Goal: Task Accomplishment & Management: Manage account settings

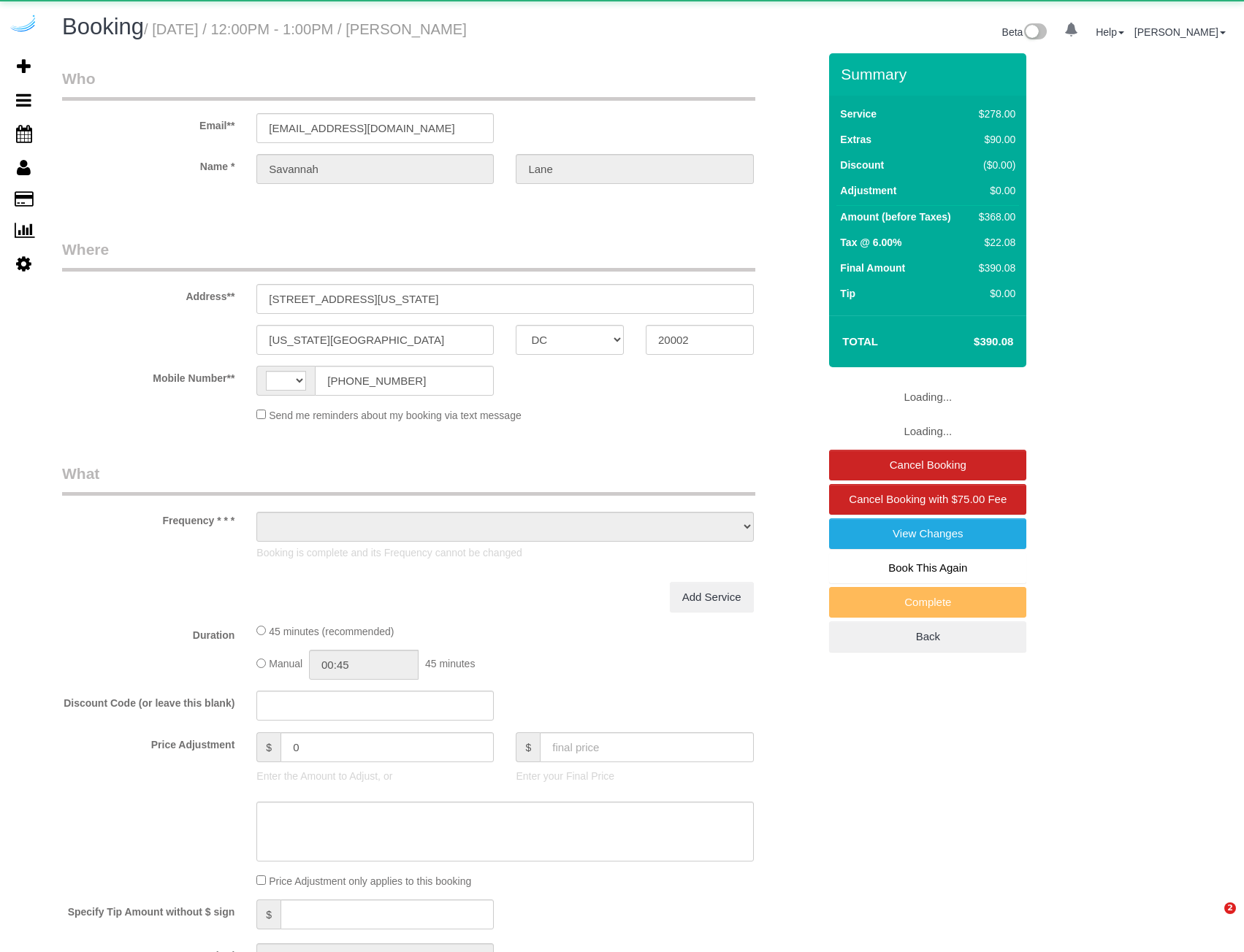
select select "DC"
select select "string:[GEOGRAPHIC_DATA]"
select select "object:629"
select select "string:fspay-a283b77d-191e-403d-9f4c-78e9786e9a76"
select select "5"
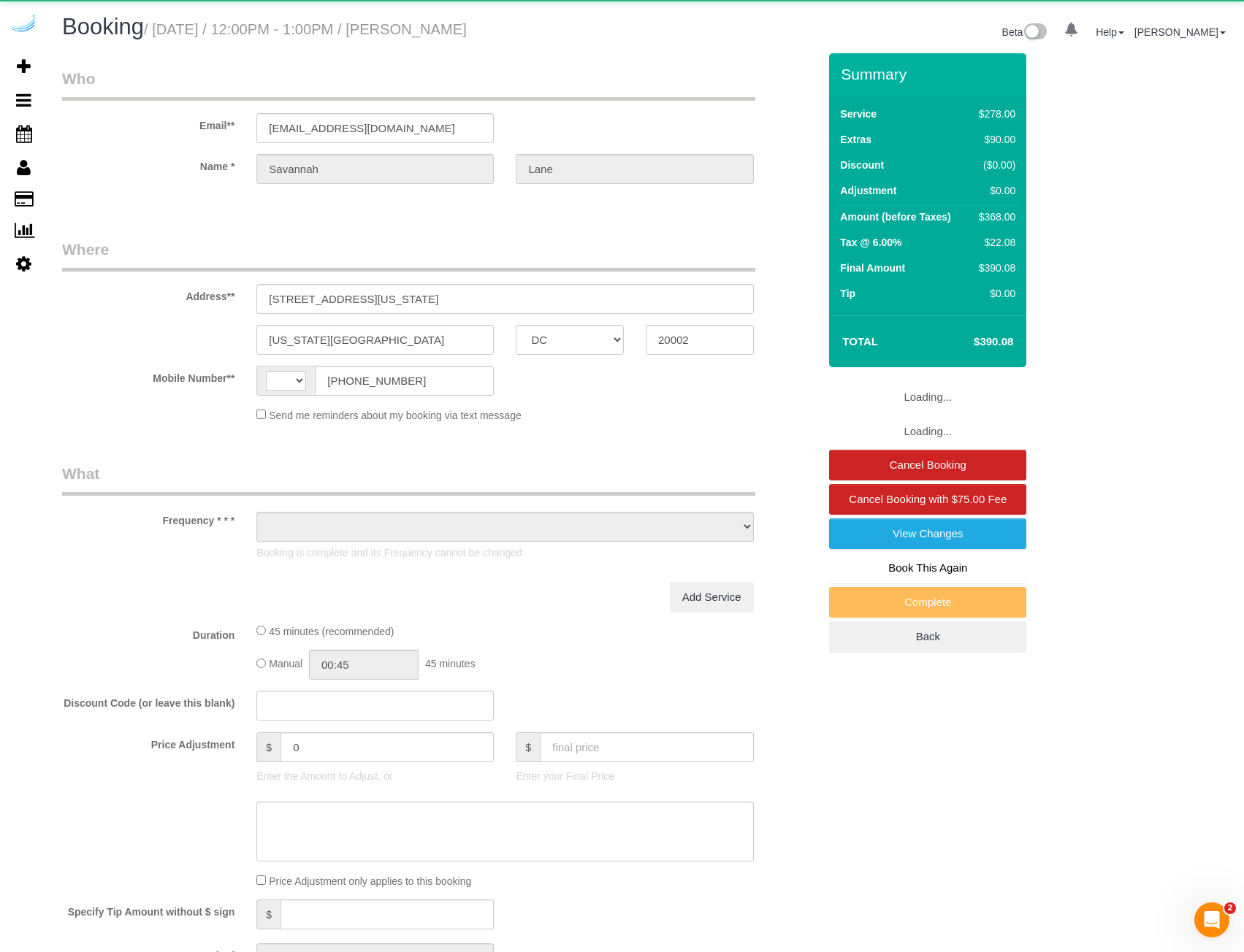
select select "spot1"
select select "number:9"
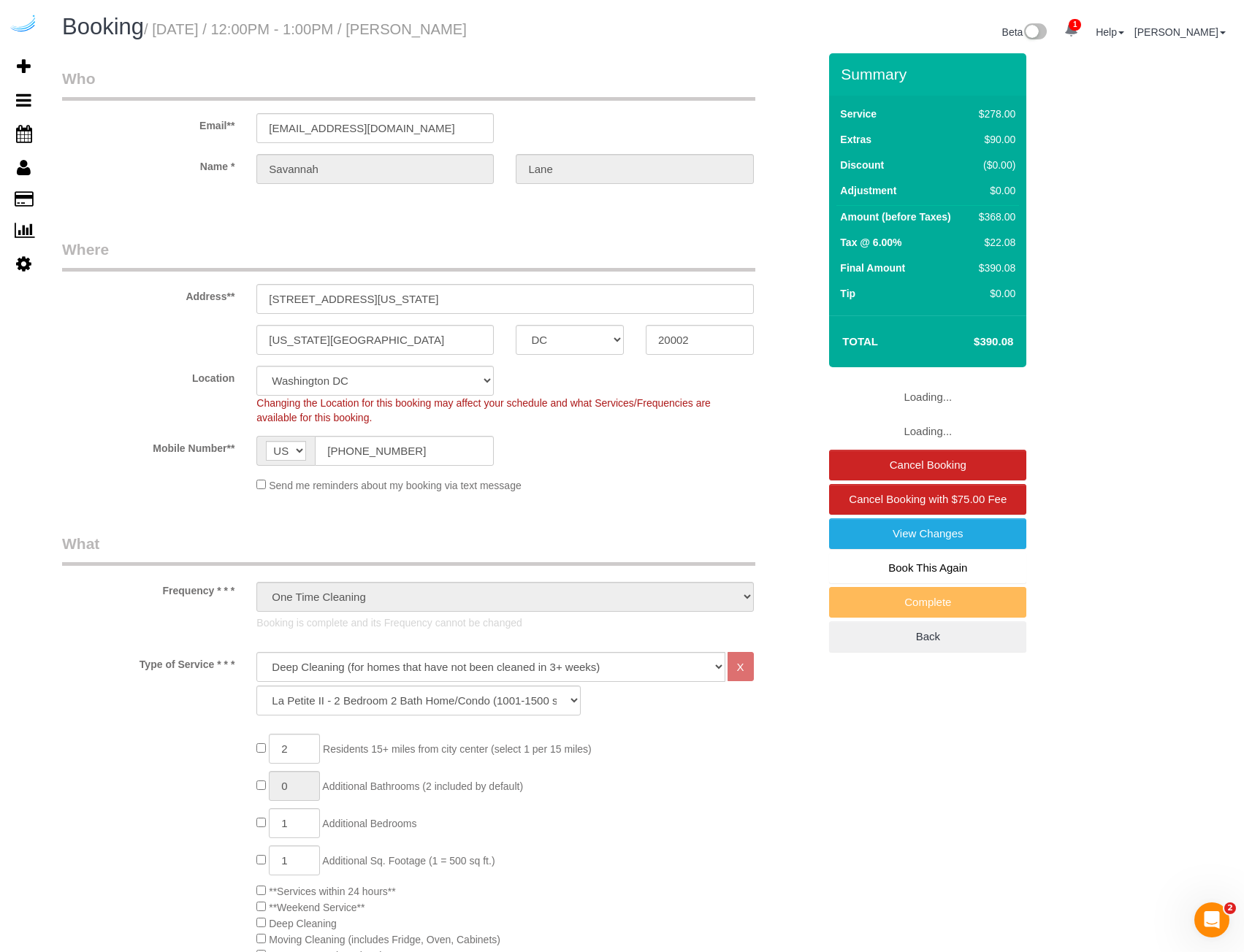
select select "spot6"
select select "object:847"
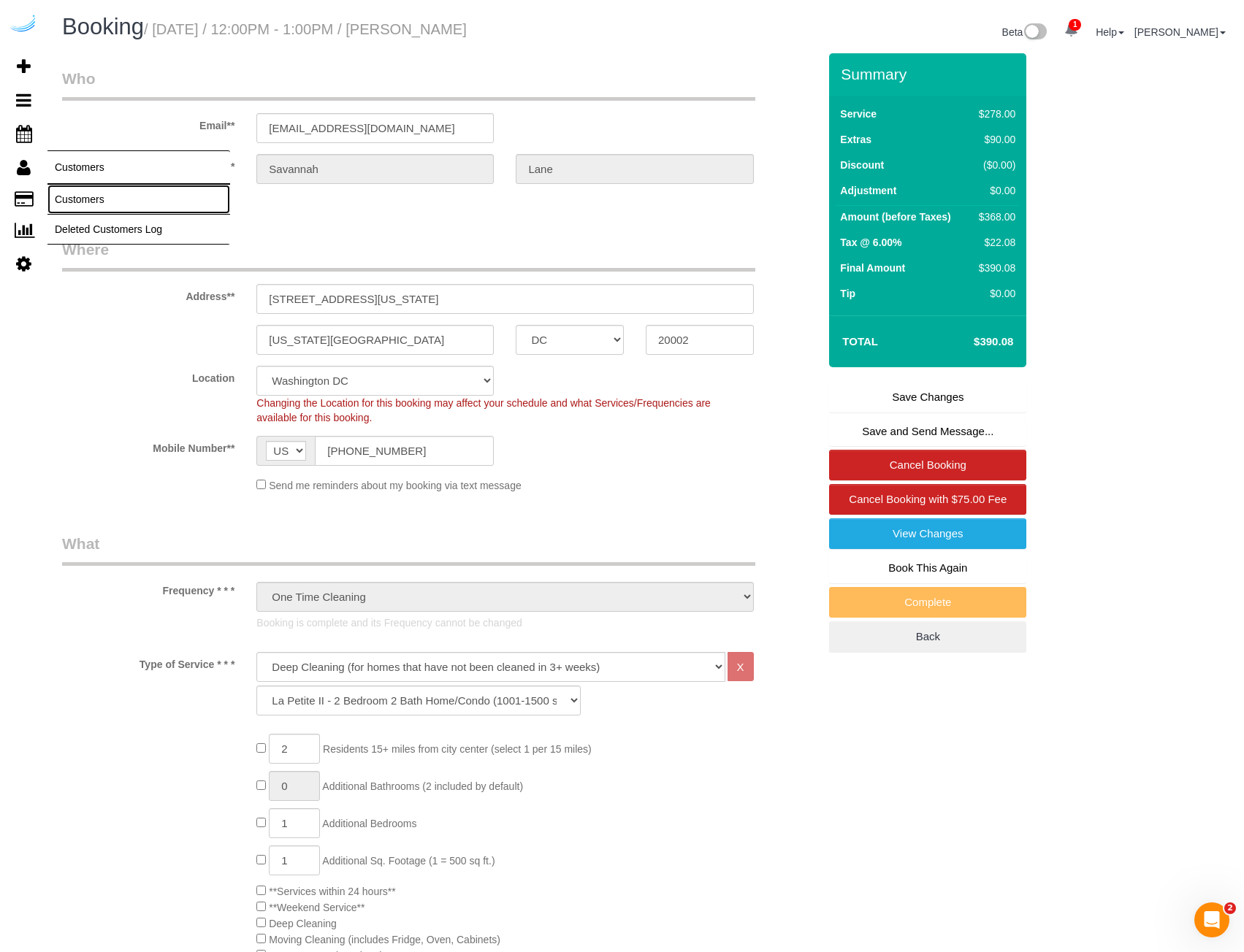
click at [71, 192] on link "Customers" at bounding box center [138, 200] width 182 height 29
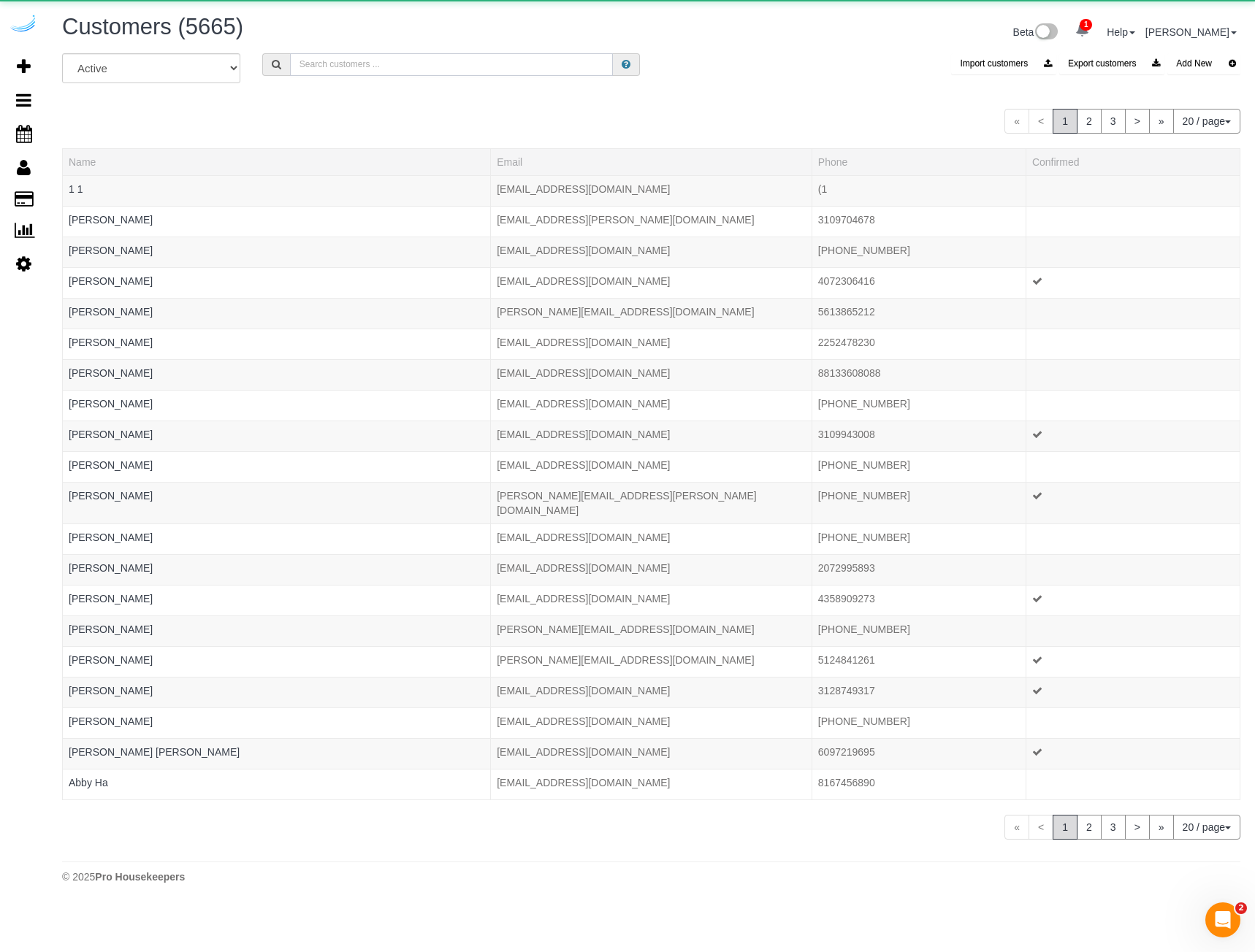
click at [370, 68] on input "text" at bounding box center [452, 64] width 324 height 22
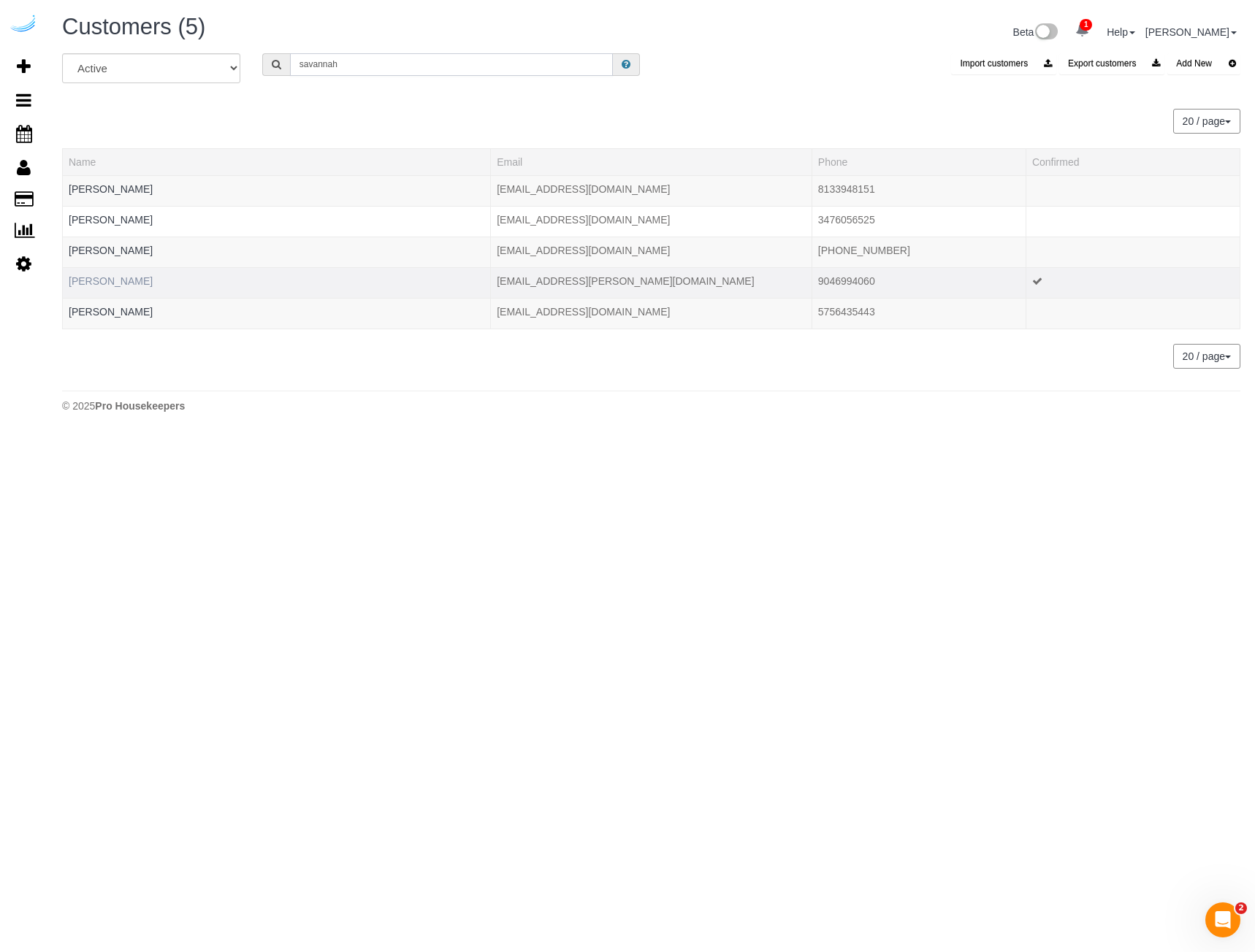
type input "savannah"
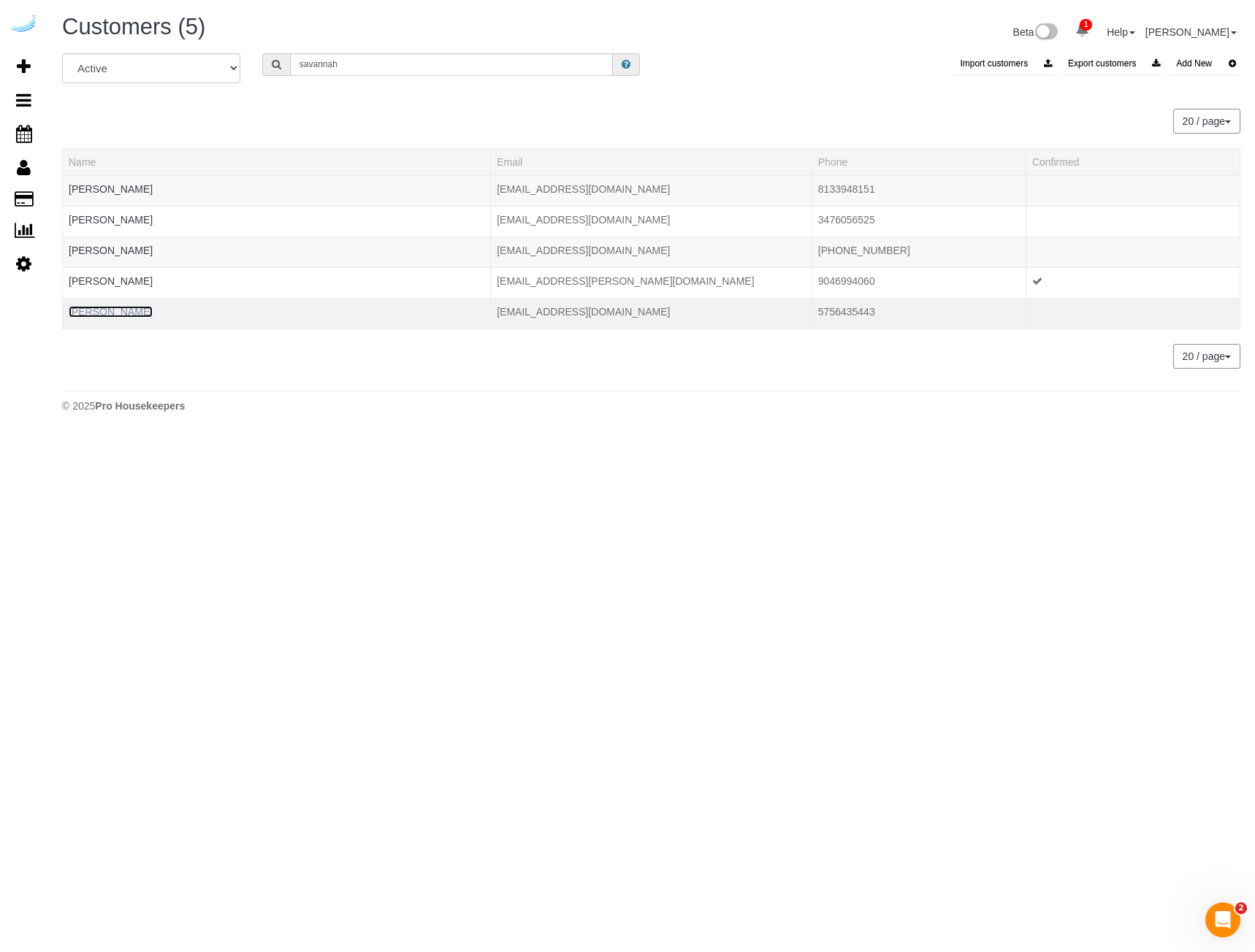
click at [117, 314] on link "Savannah Trujillo" at bounding box center [110, 311] width 84 height 12
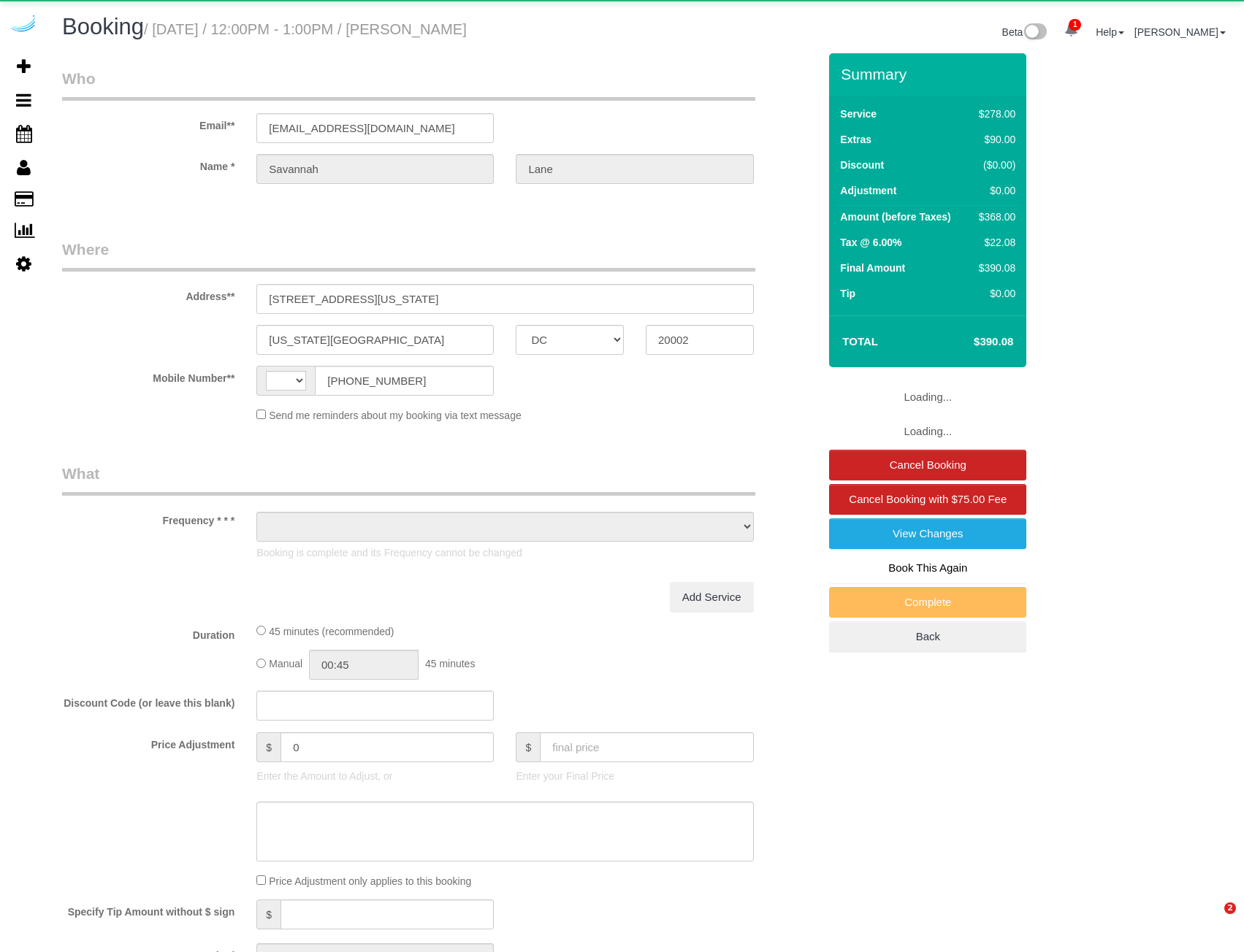
select select "DC"
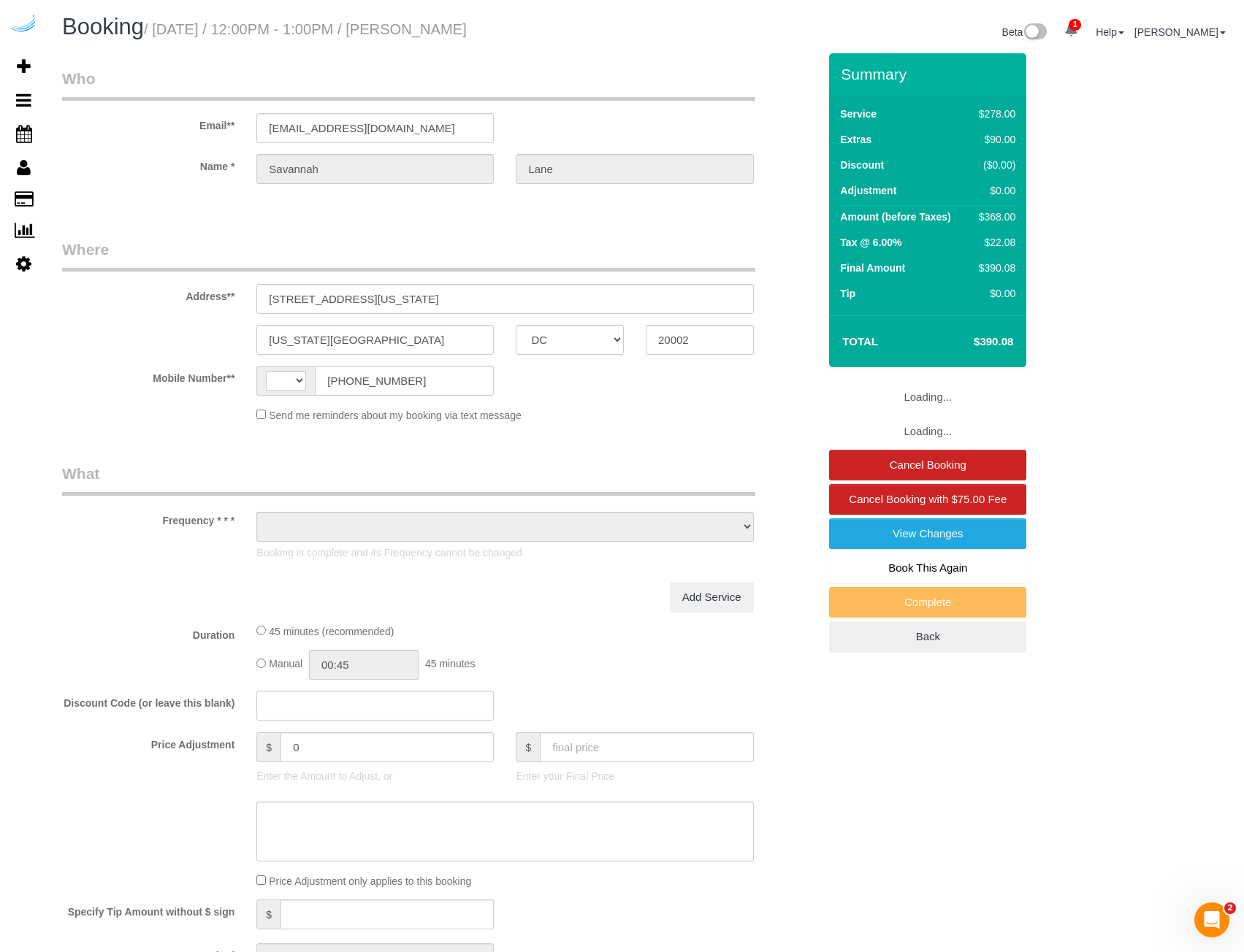
select select "string:[GEOGRAPHIC_DATA]"
select select "object:635"
select select "string:fspay-a283b77d-191e-403d-9f4c-78e9786e9a76"
select select "spot1"
select select "number:9"
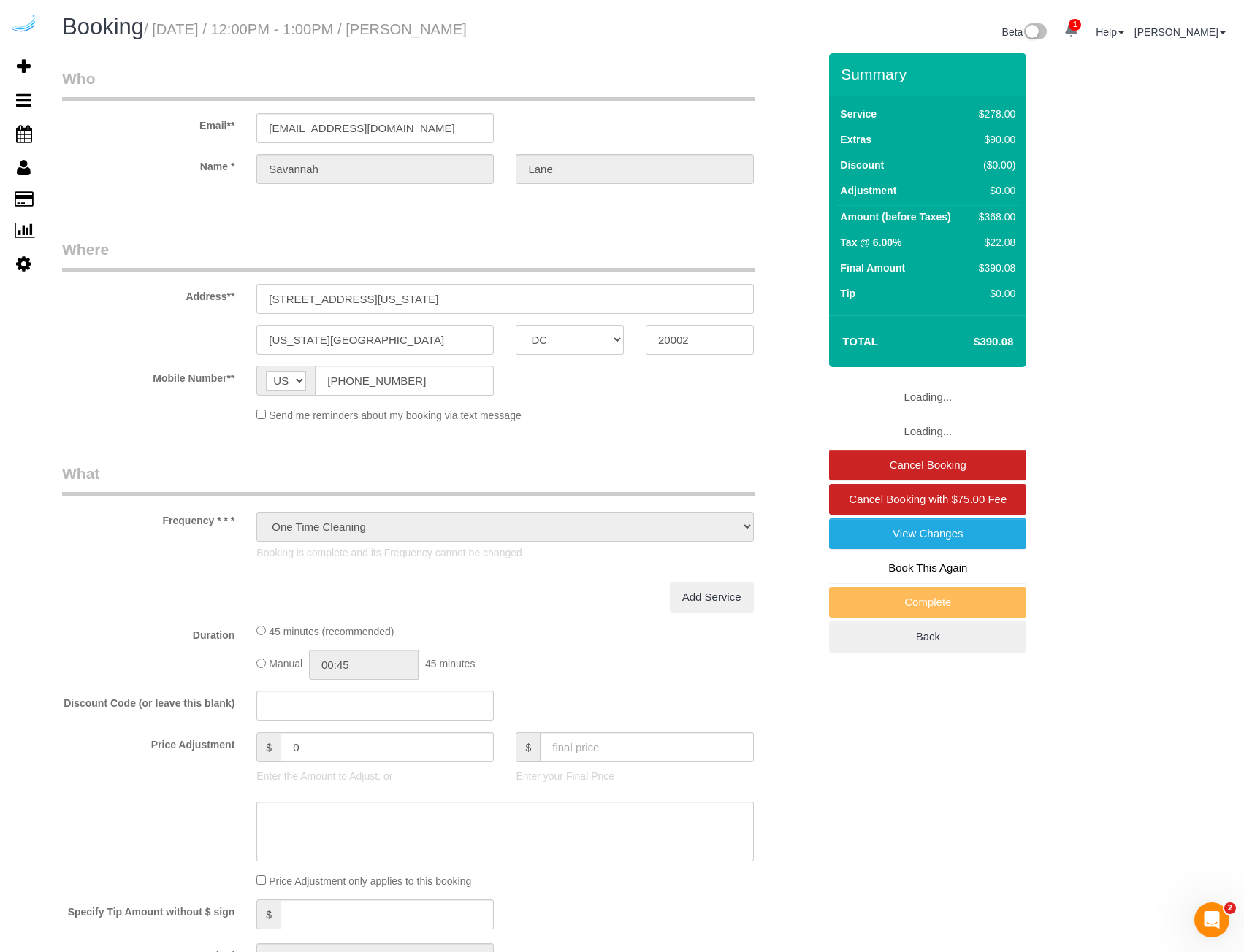
select select "5"
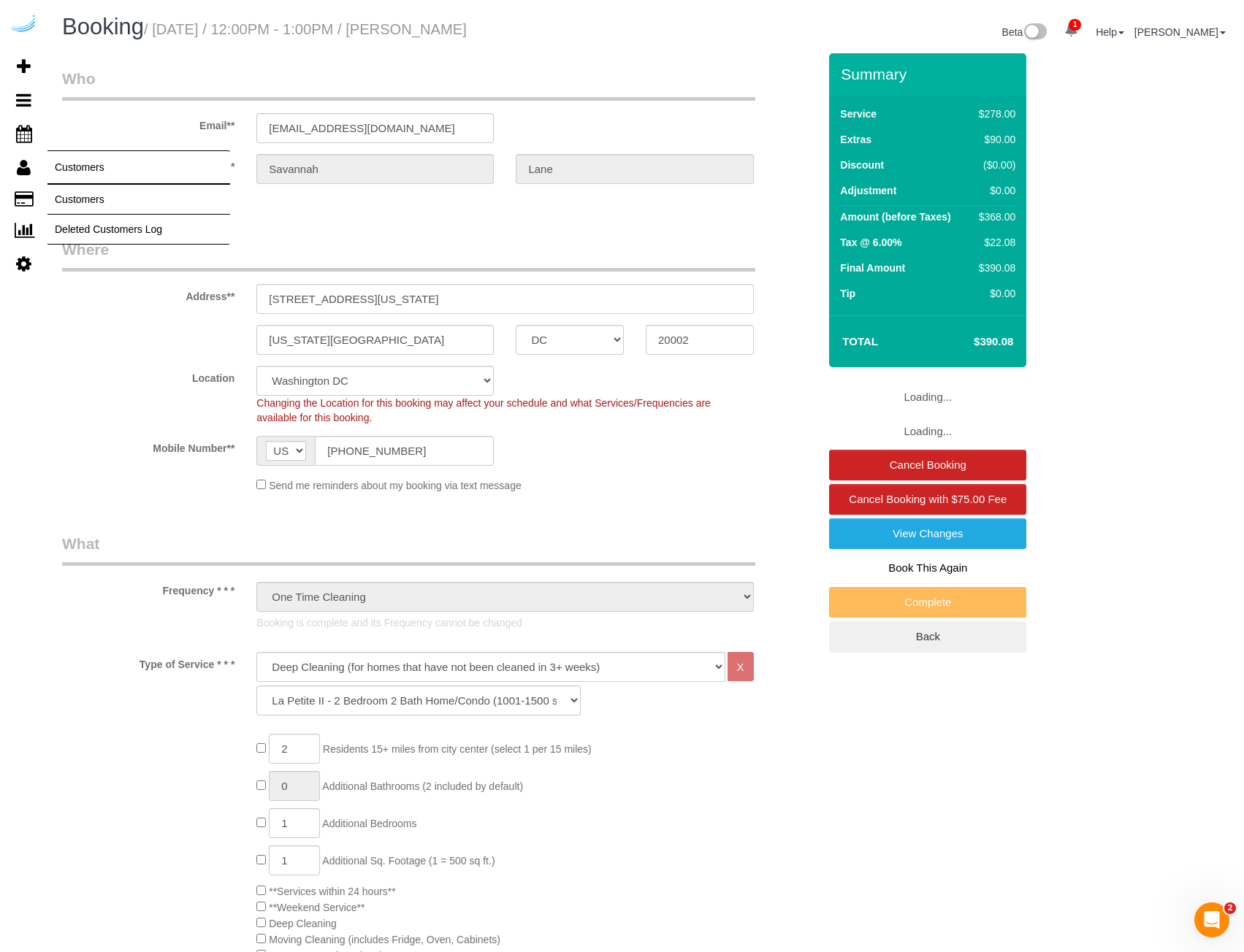
select select "object:847"
select select "spot6"
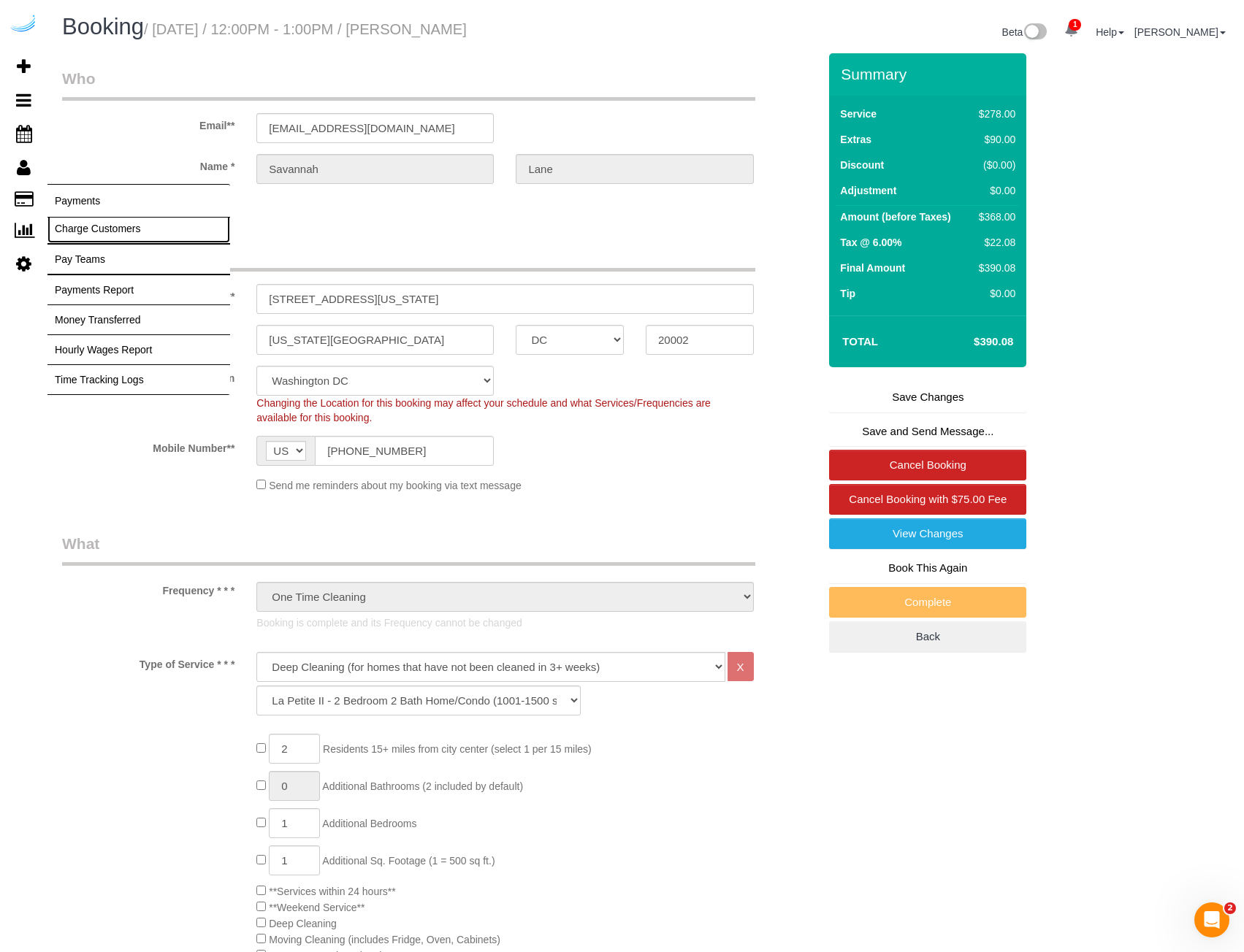
click at [84, 232] on link "Charge Customers" at bounding box center [138, 228] width 182 height 29
select select
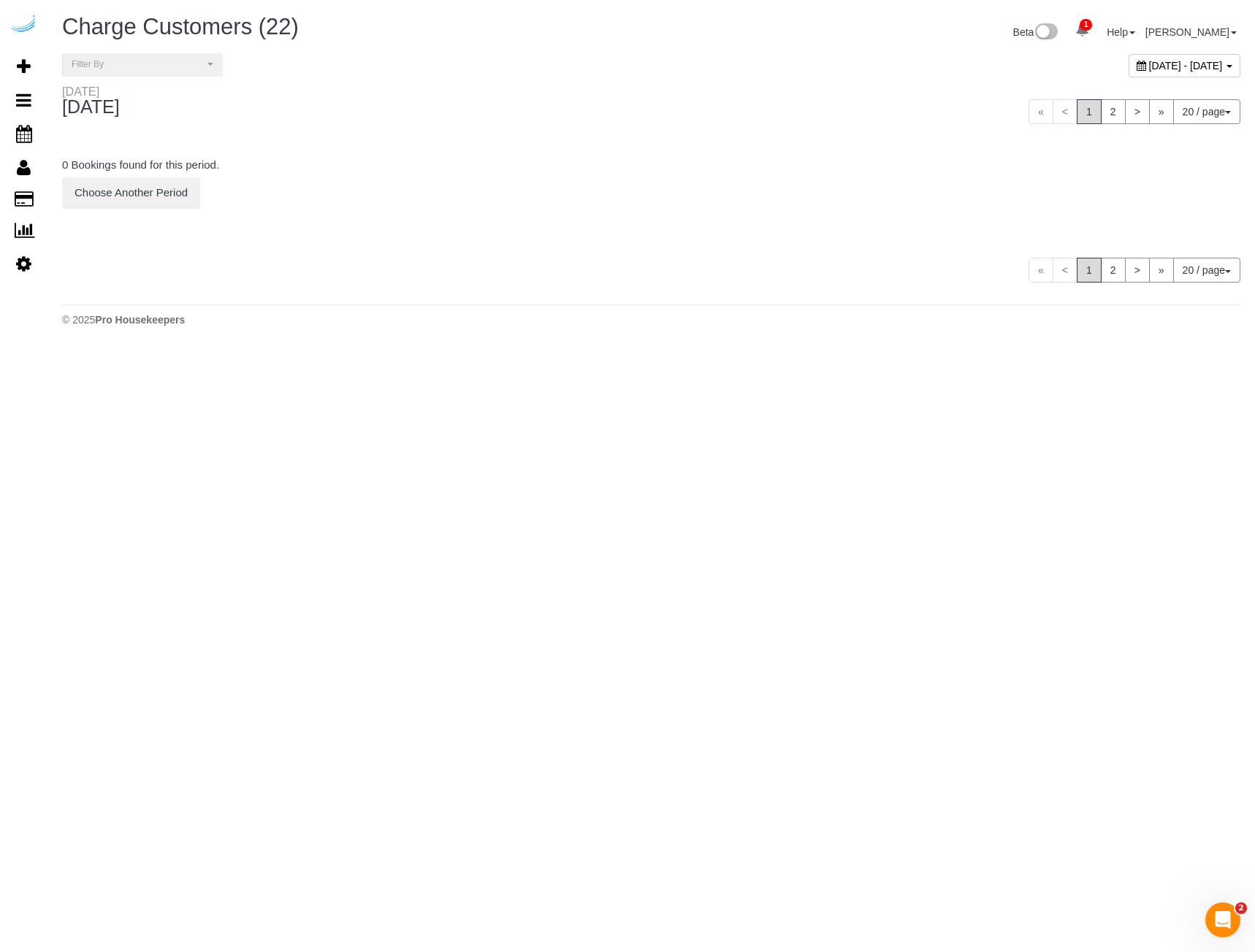
click at [1149, 66] on span "August 12, 2025 - August 12, 2025" at bounding box center [1186, 66] width 74 height 12
type input "**********"
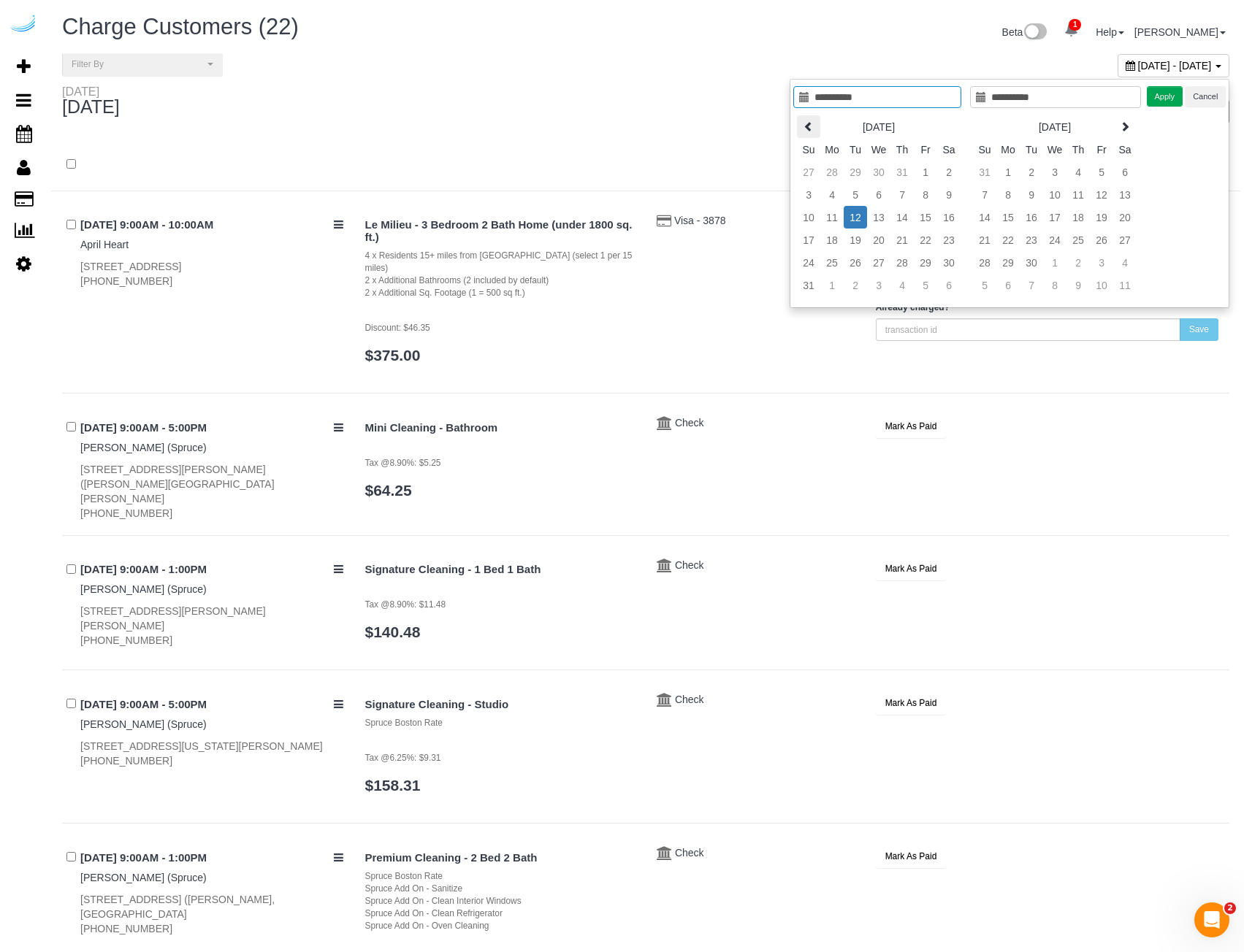
click at [806, 125] on icon at bounding box center [808, 126] width 10 height 10
type input "**********"
click at [901, 213] on td "17" at bounding box center [902, 217] width 23 height 22
type input "**********"
click at [901, 213] on td "17" at bounding box center [902, 217] width 23 height 22
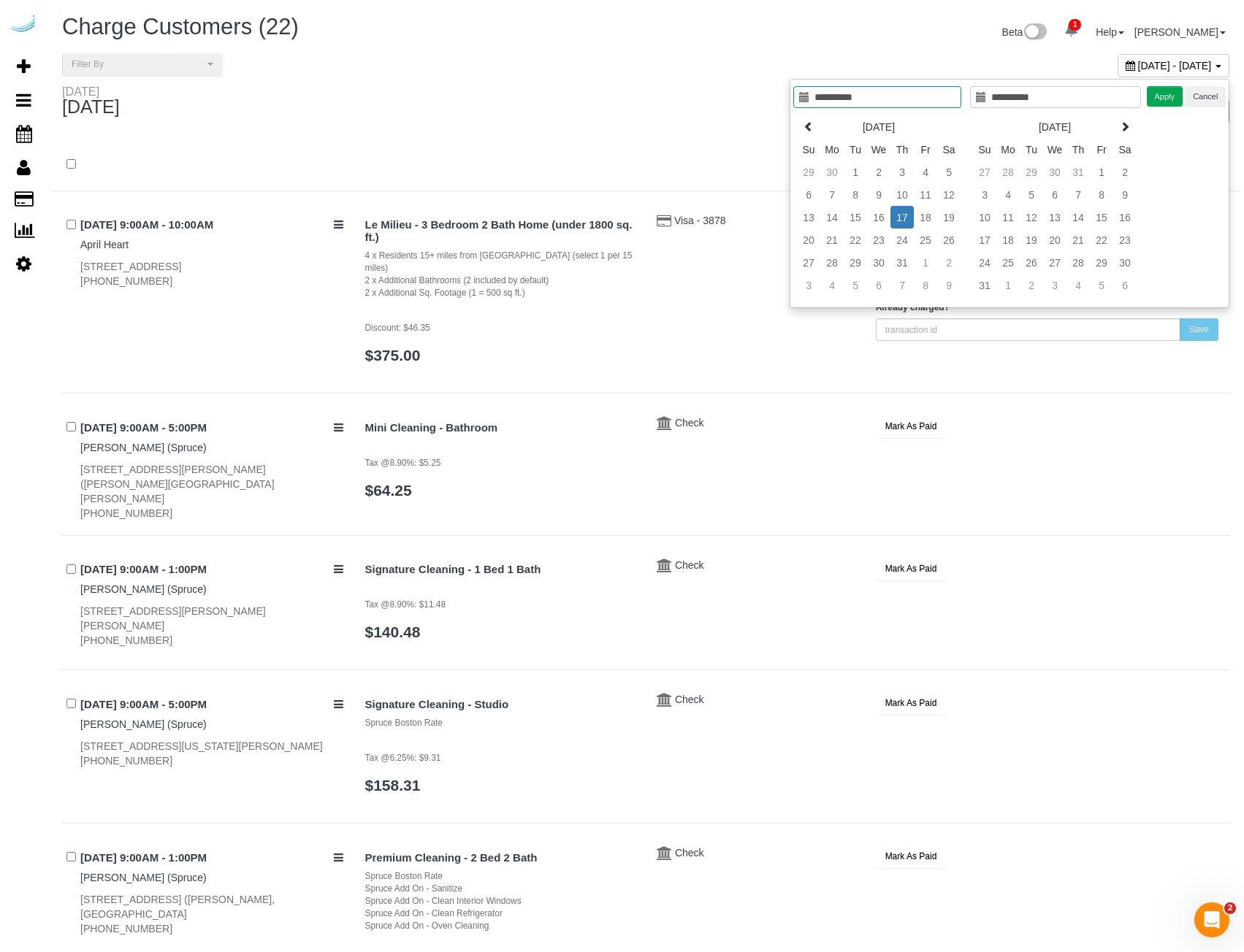
type input "**********"
click at [1164, 97] on button "Apply" at bounding box center [1165, 97] width 37 height 22
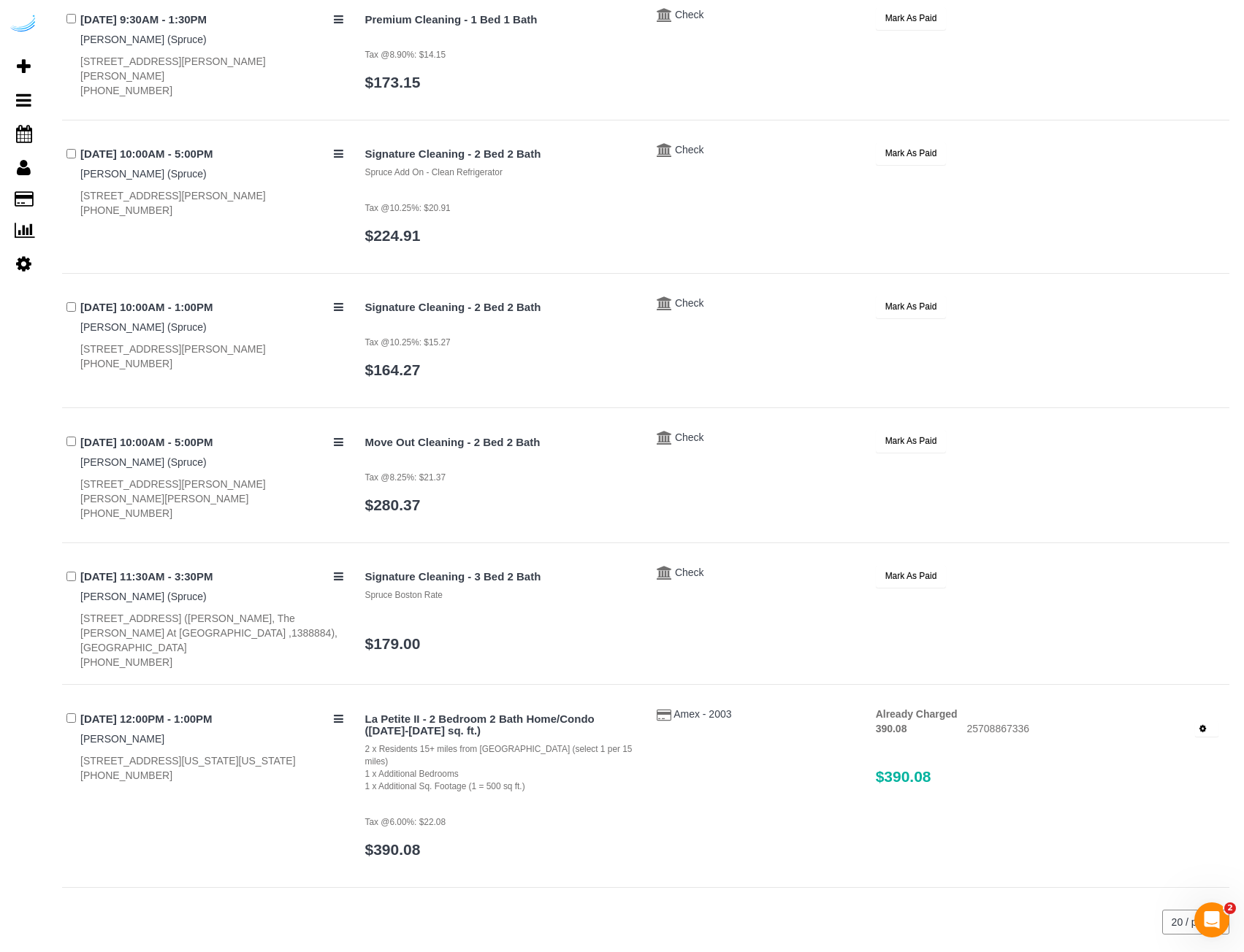
scroll to position [2176, 0]
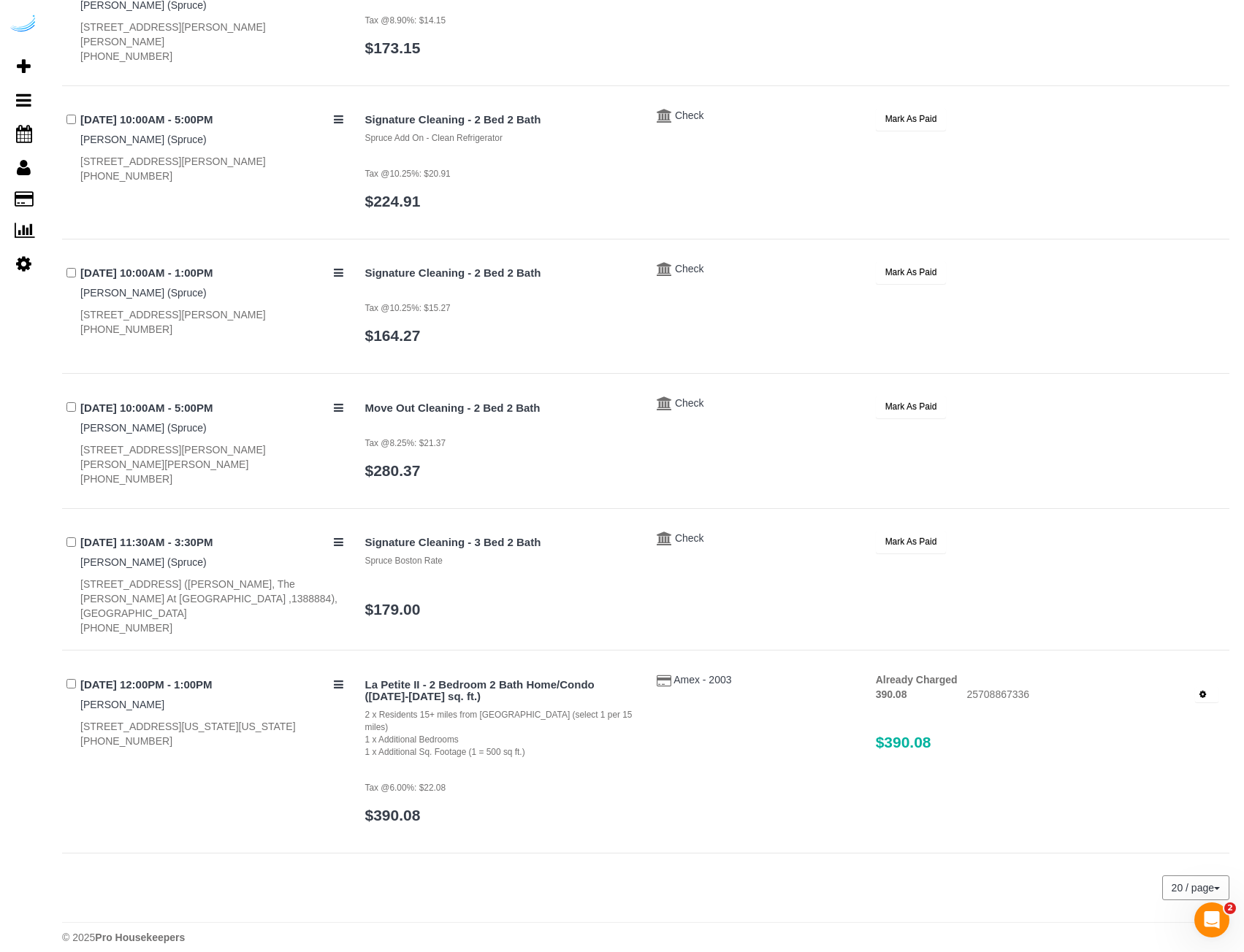
click at [1204, 694] on icon "button" at bounding box center [1202, 695] width 6 height 8
click at [1160, 719] on link "Refund" at bounding box center [1157, 720] width 120 height 19
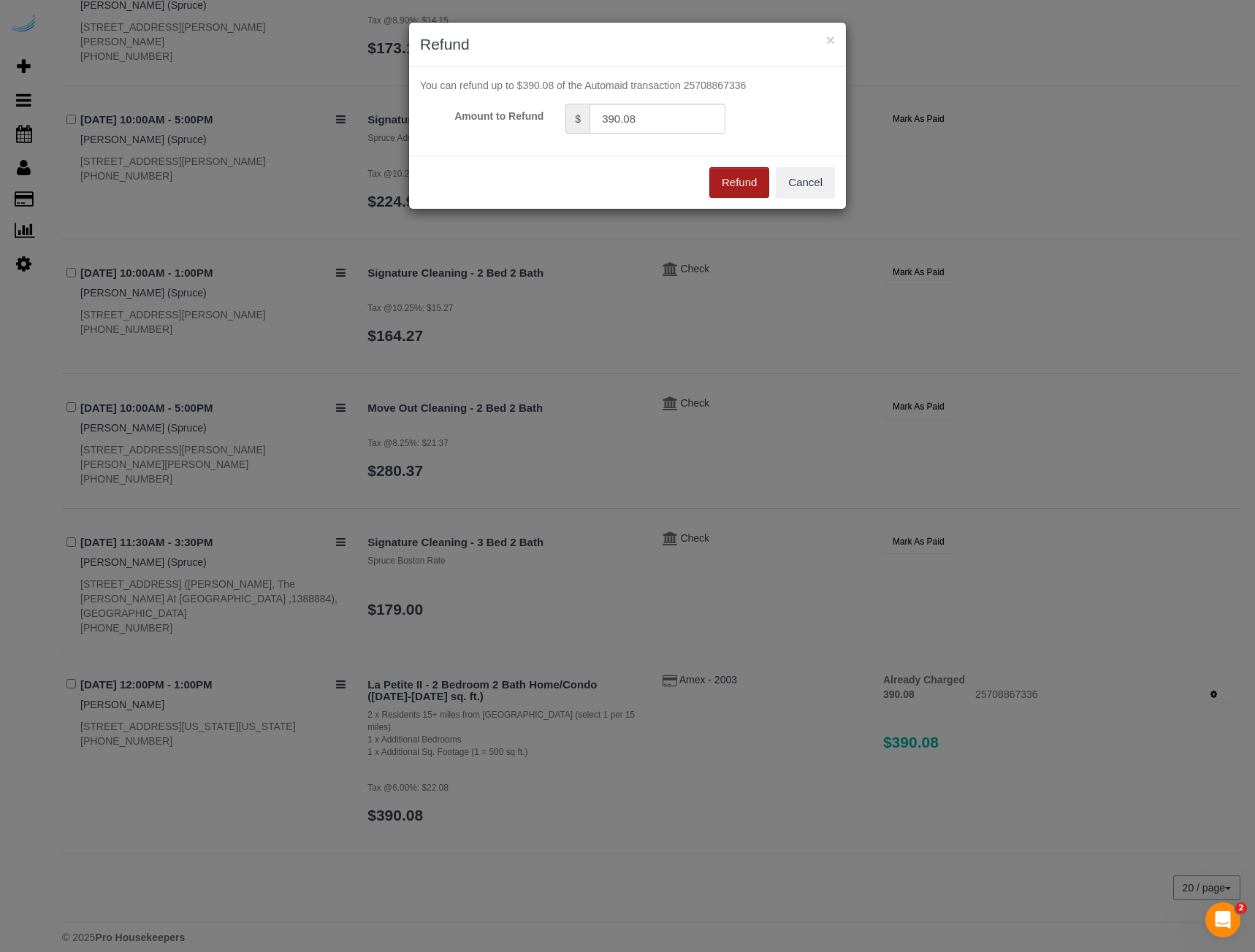
click at [759, 186] on button "Refund" at bounding box center [739, 182] width 60 height 31
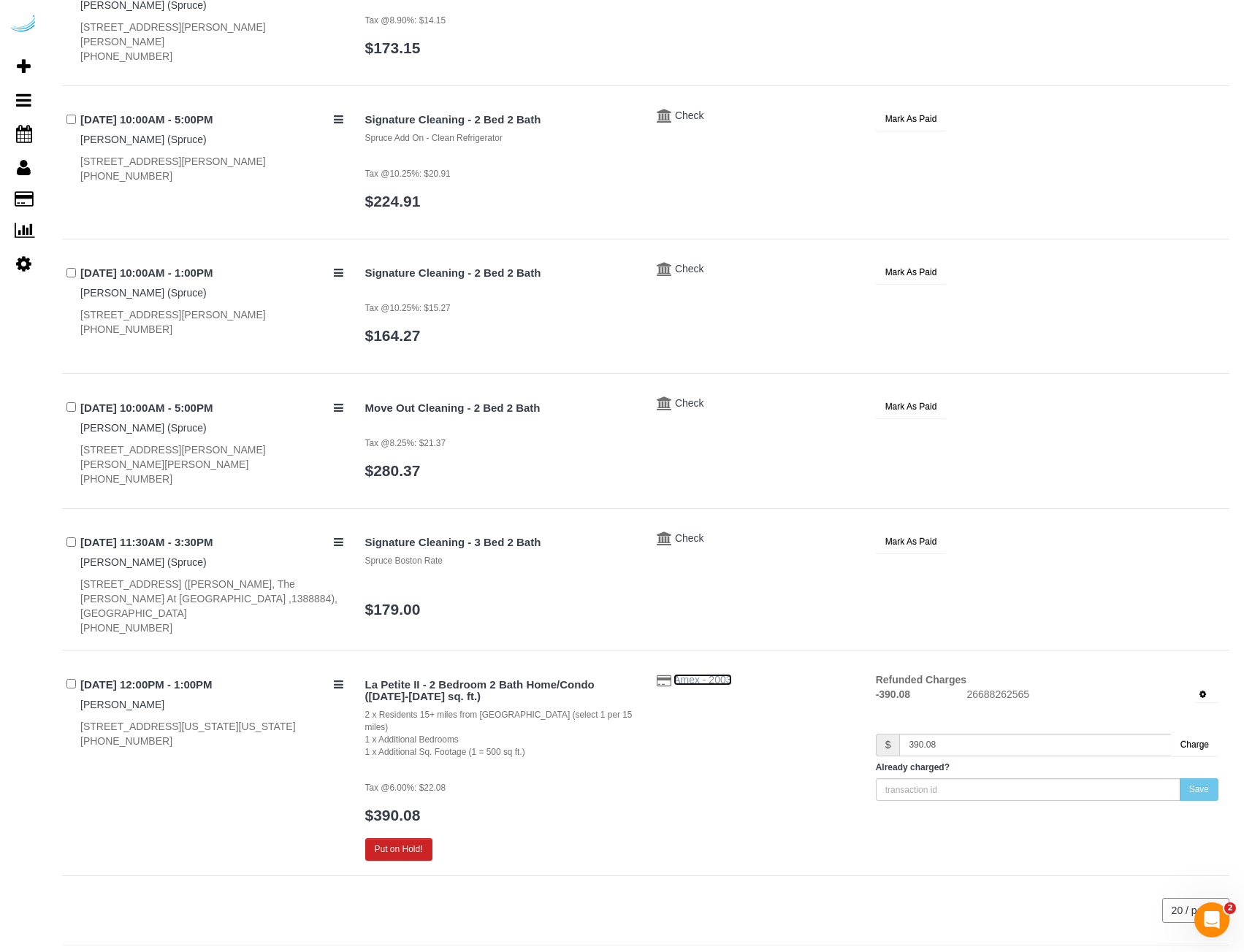
click at [709, 681] on span "Amex - 2003" at bounding box center [702, 680] width 58 height 12
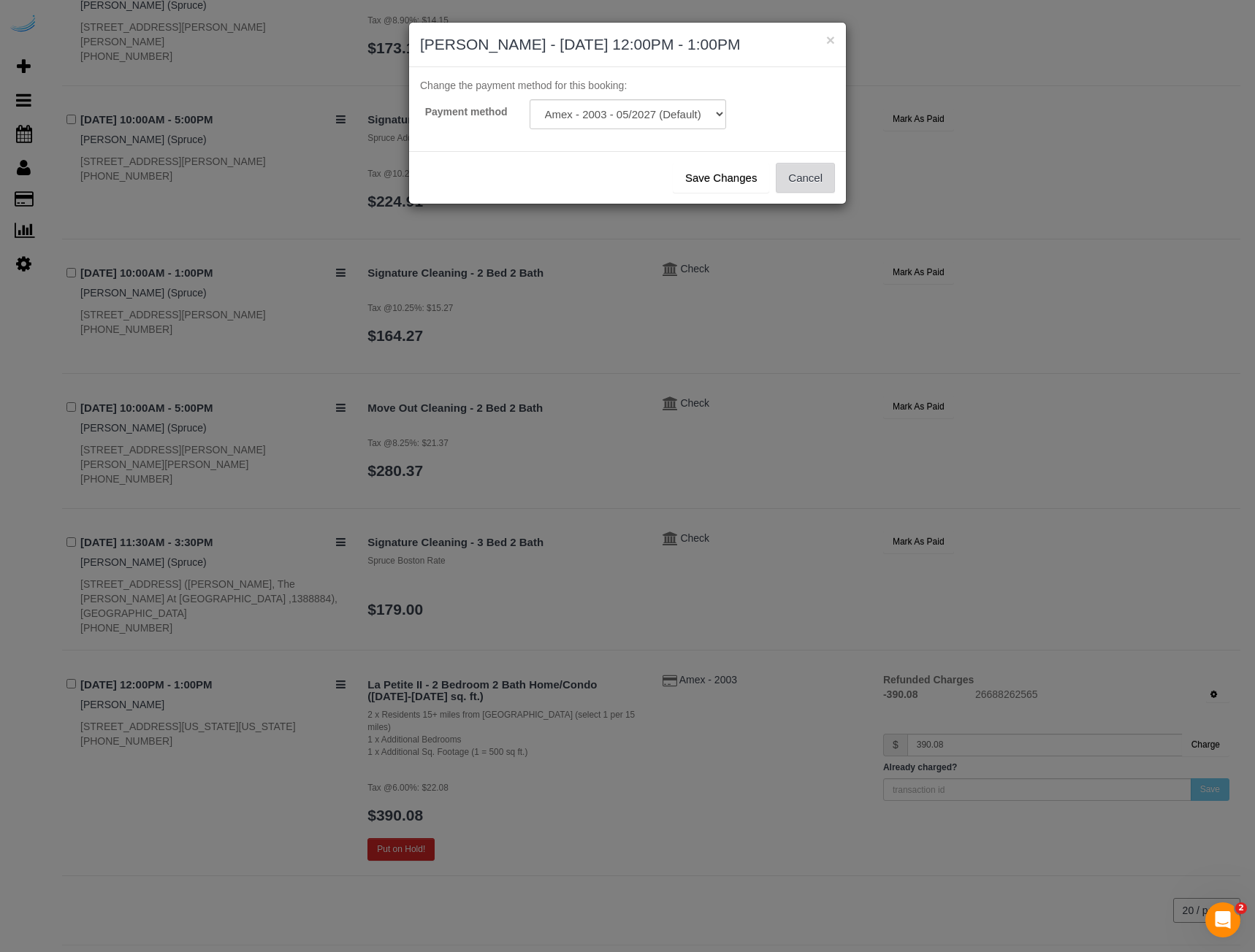
click at [807, 180] on button "Cancel" at bounding box center [806, 178] width 59 height 31
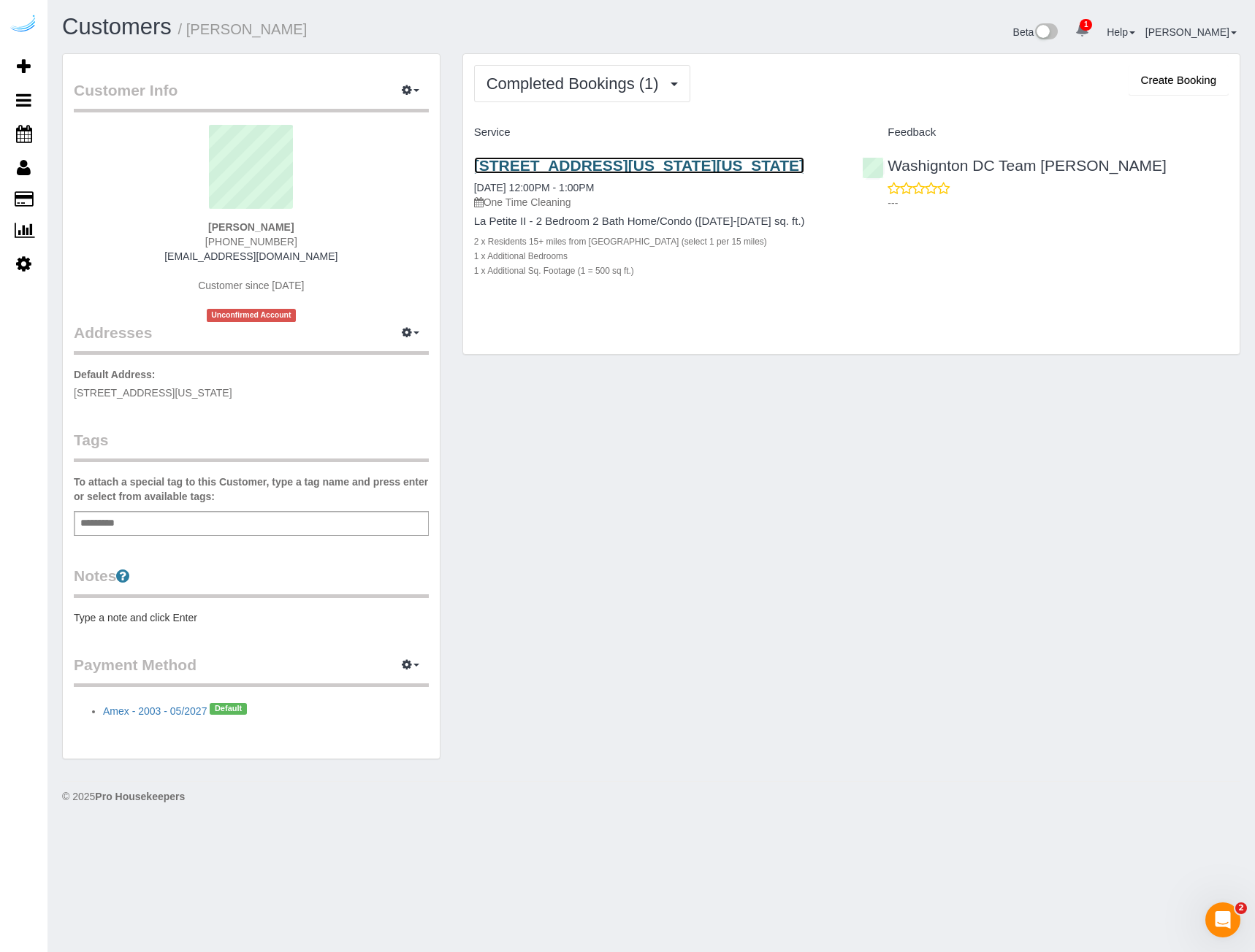
click at [577, 173] on link "706 C St Ne, Apt/Suite, Washington Dc, Dc 20002, Washington Dc, DC 20002" at bounding box center [638, 165] width 330 height 17
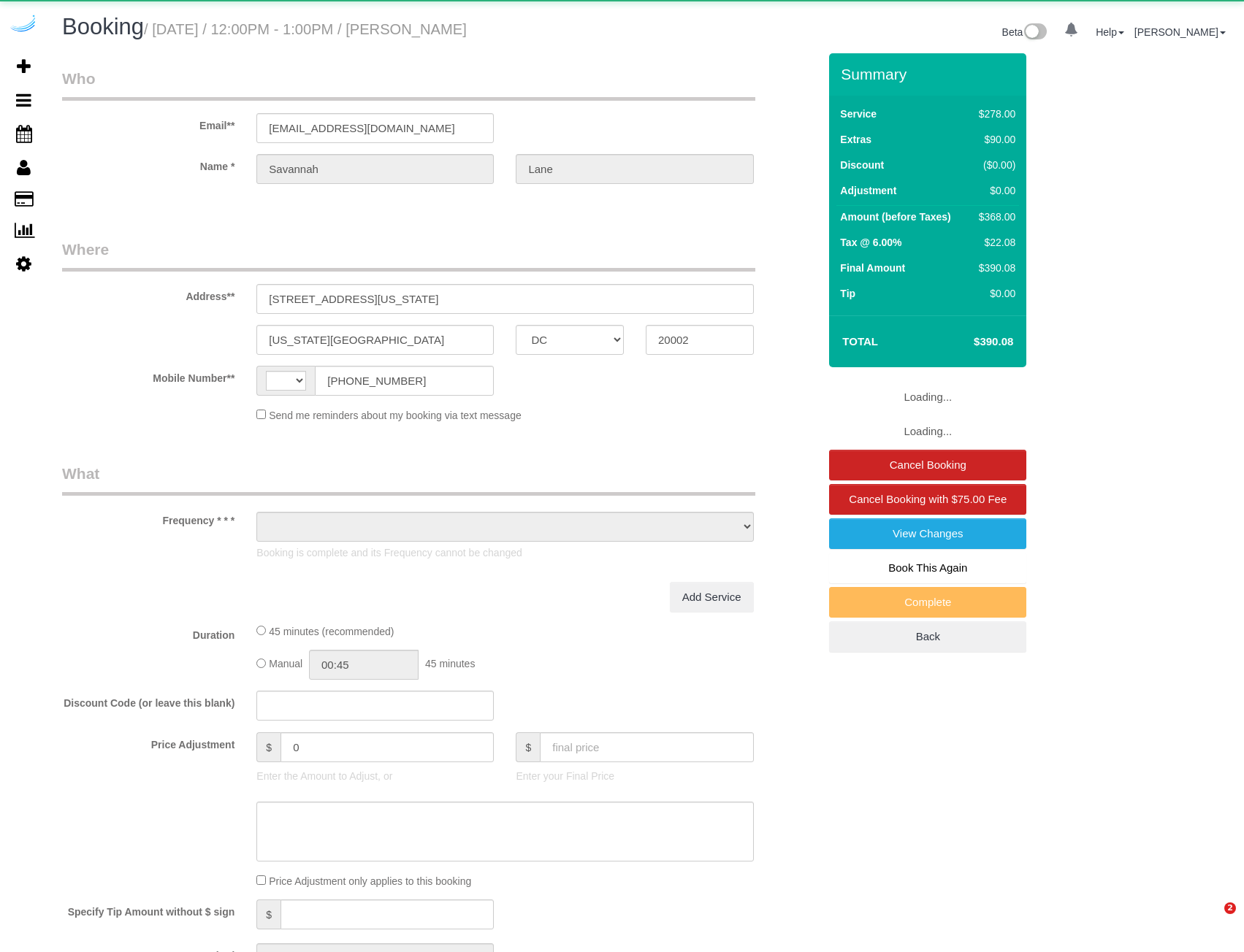
select select "DC"
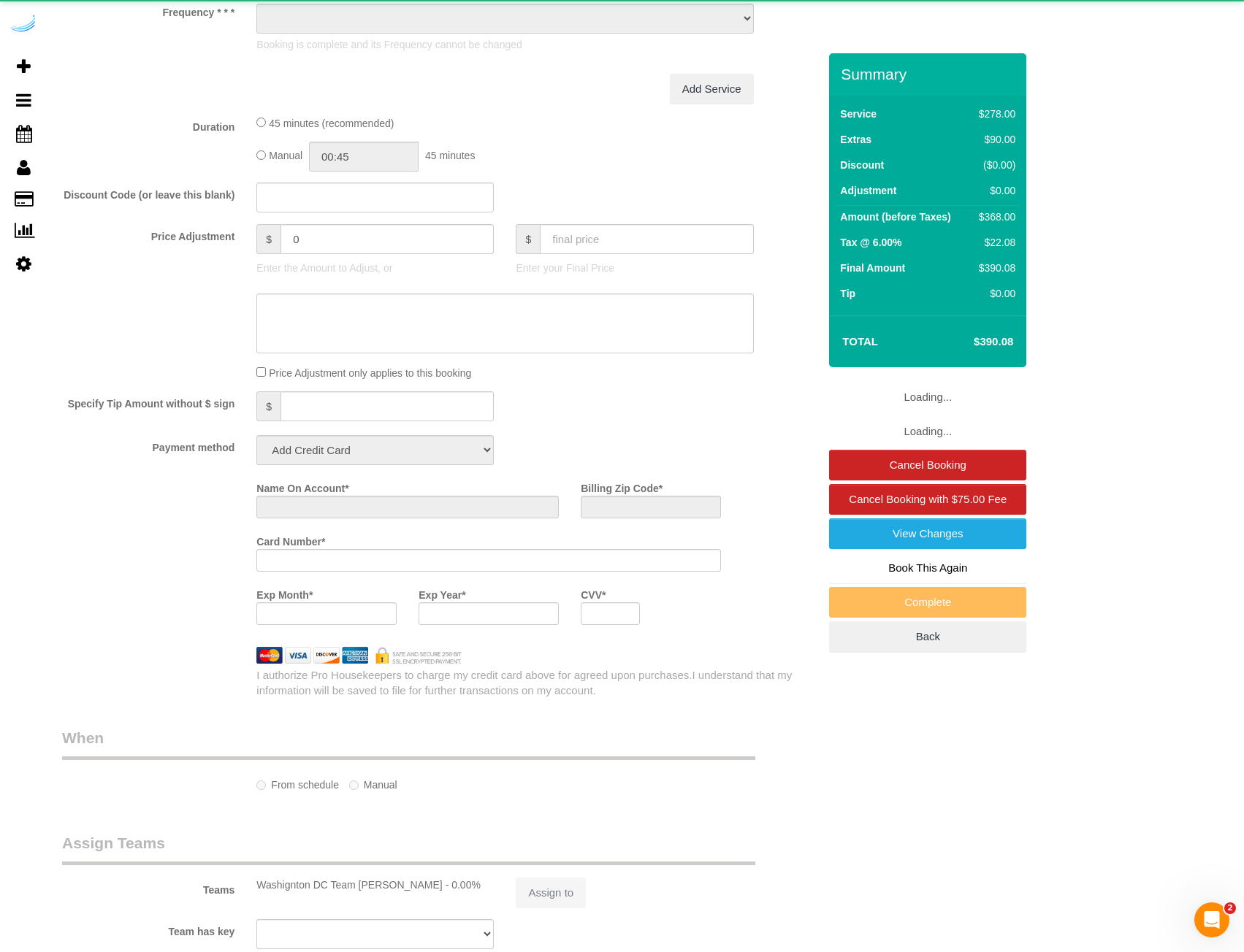
select select "string:[GEOGRAPHIC_DATA]"
select select "object:388"
select select "string:fspay-a283b77d-191e-403d-9f4c-78e9786e9a76"
select select "5"
select select "spot1"
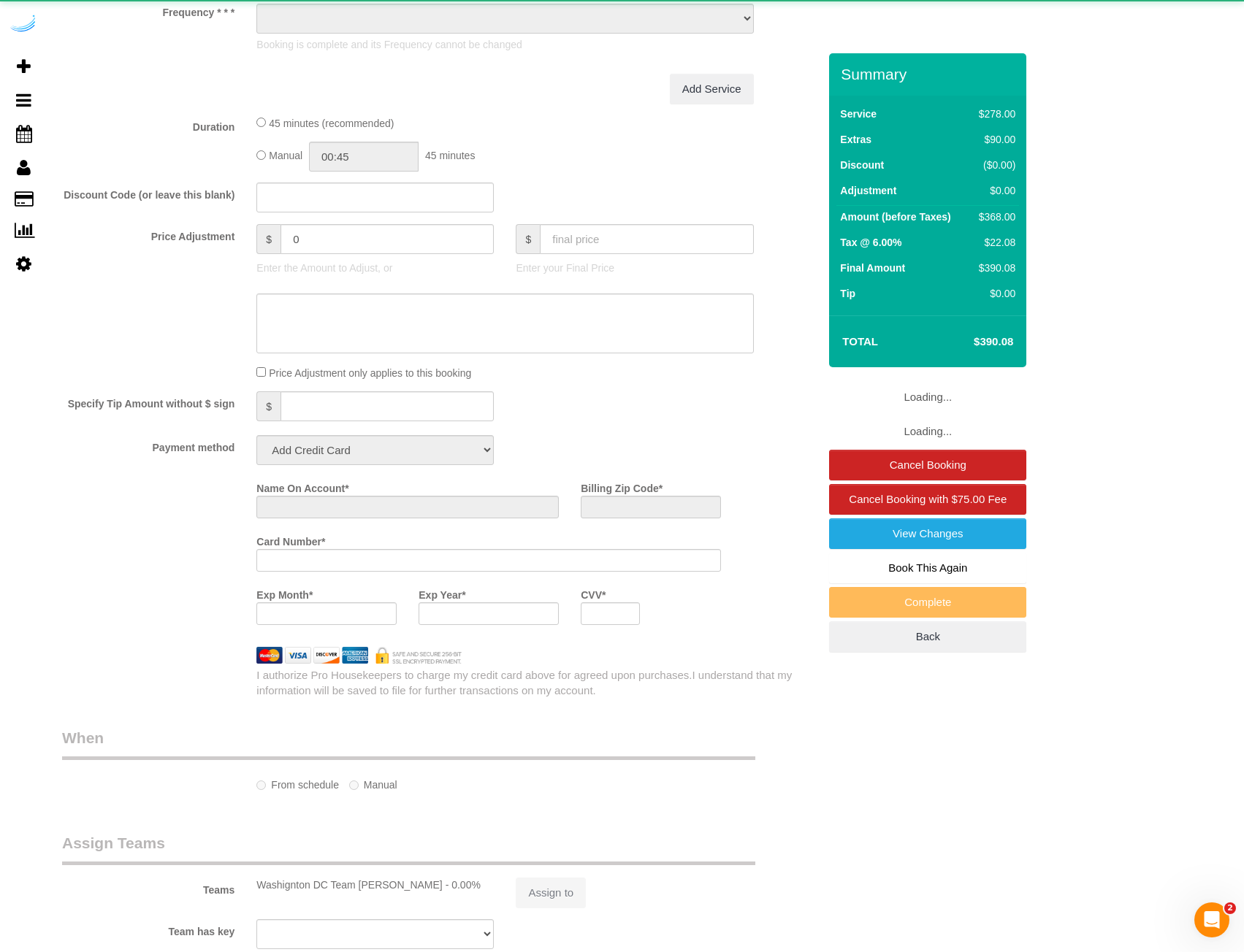
select select "number:9"
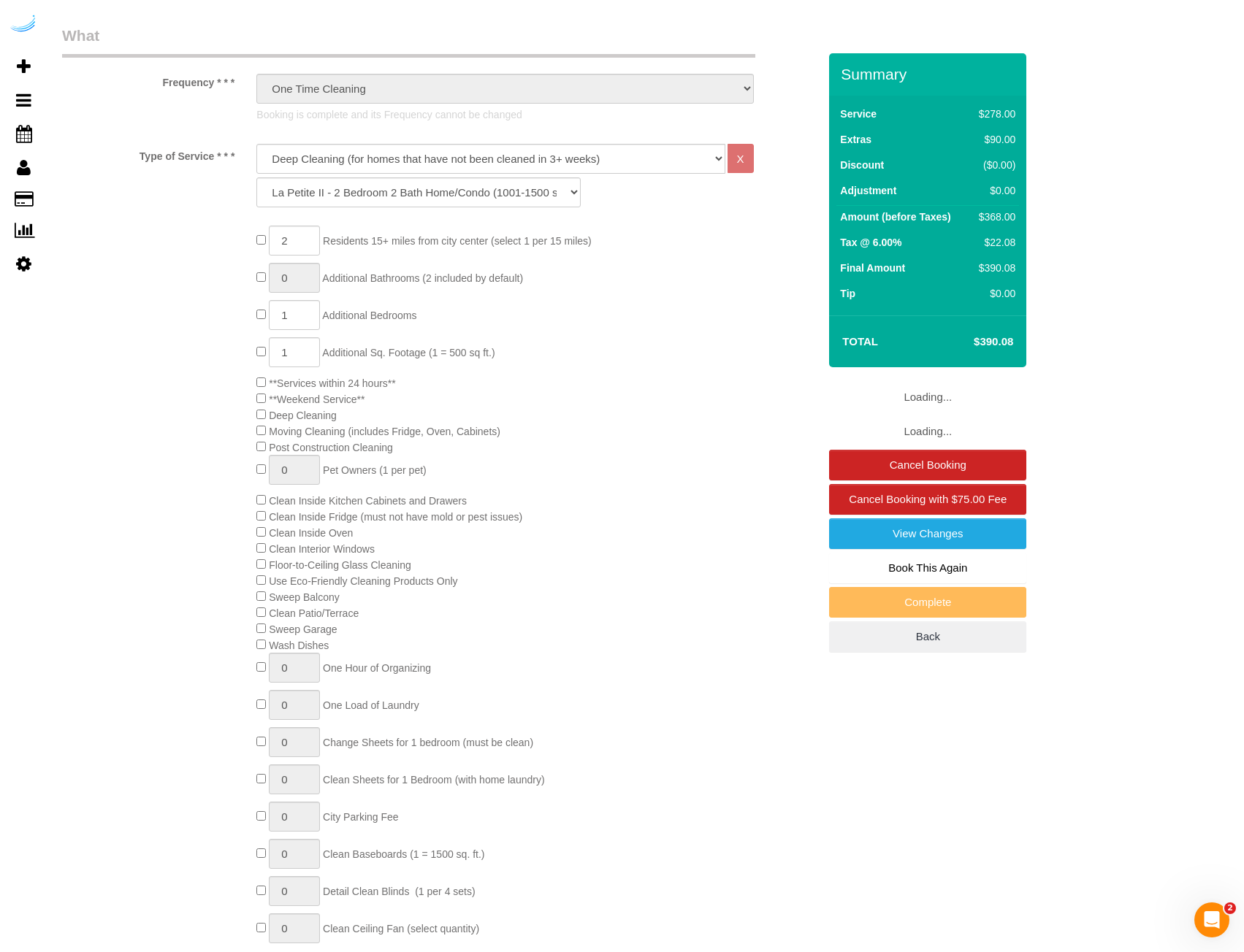
select select "object:847"
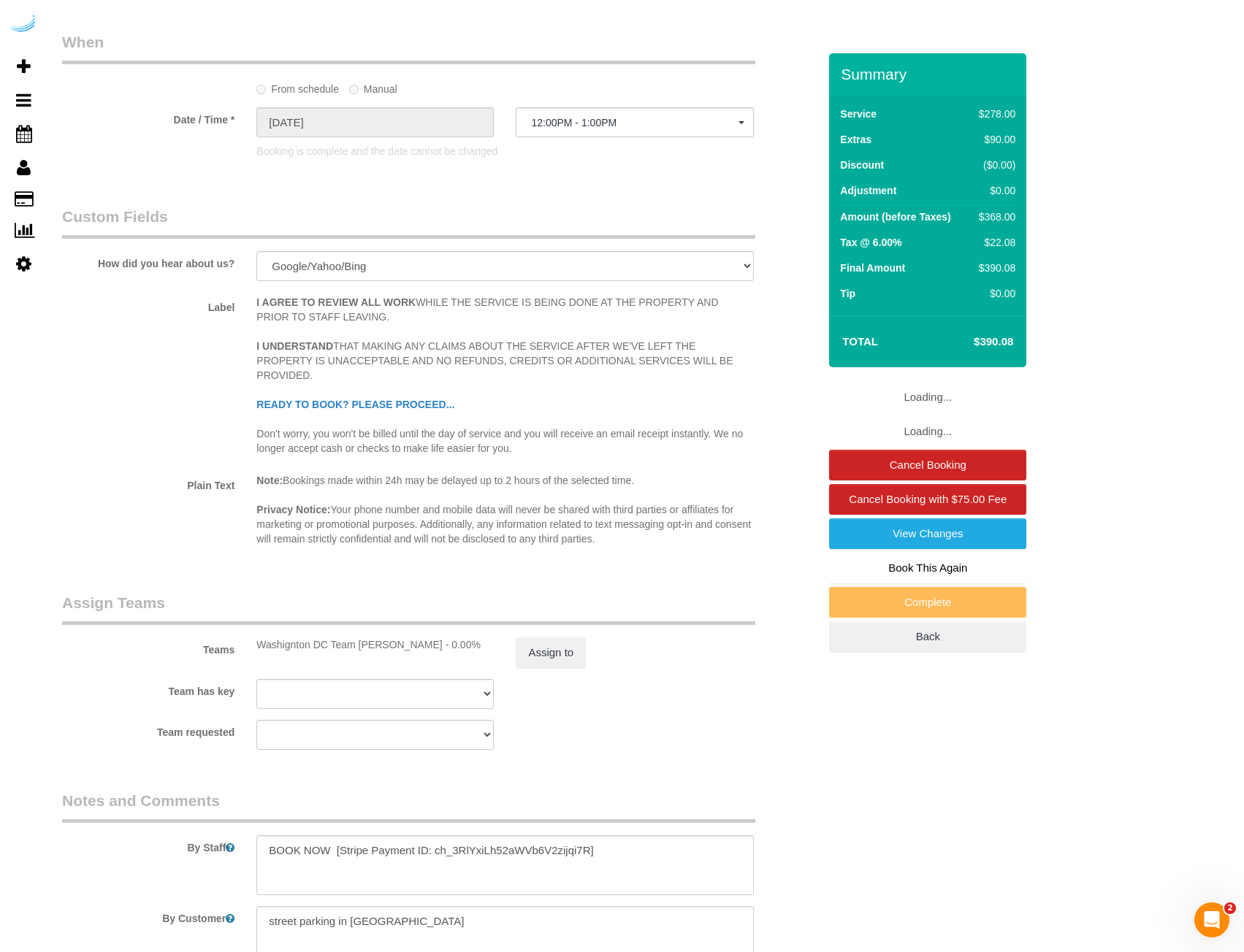
select select "spot6"
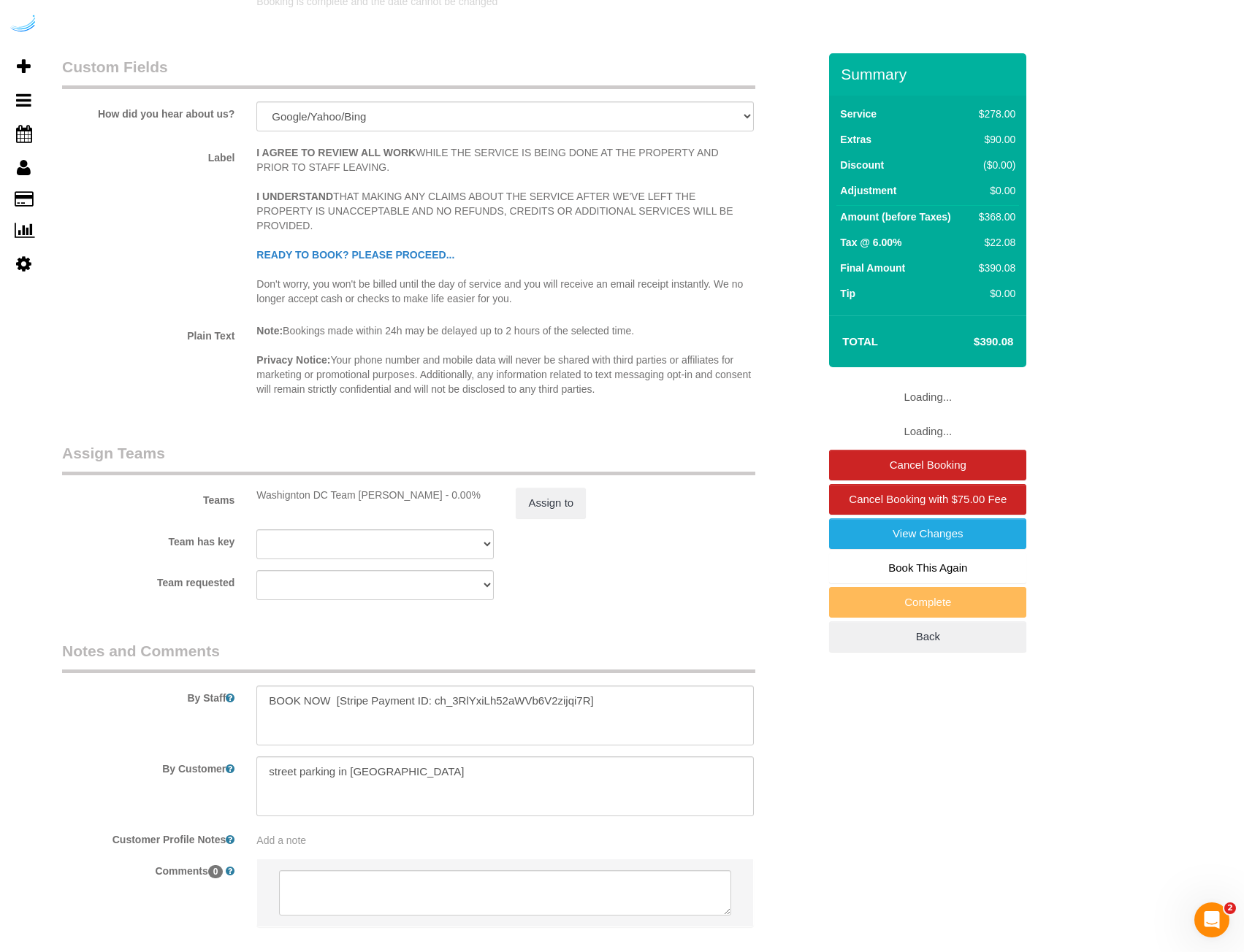
scroll to position [2120, 0]
